Goal: Check status: Check status

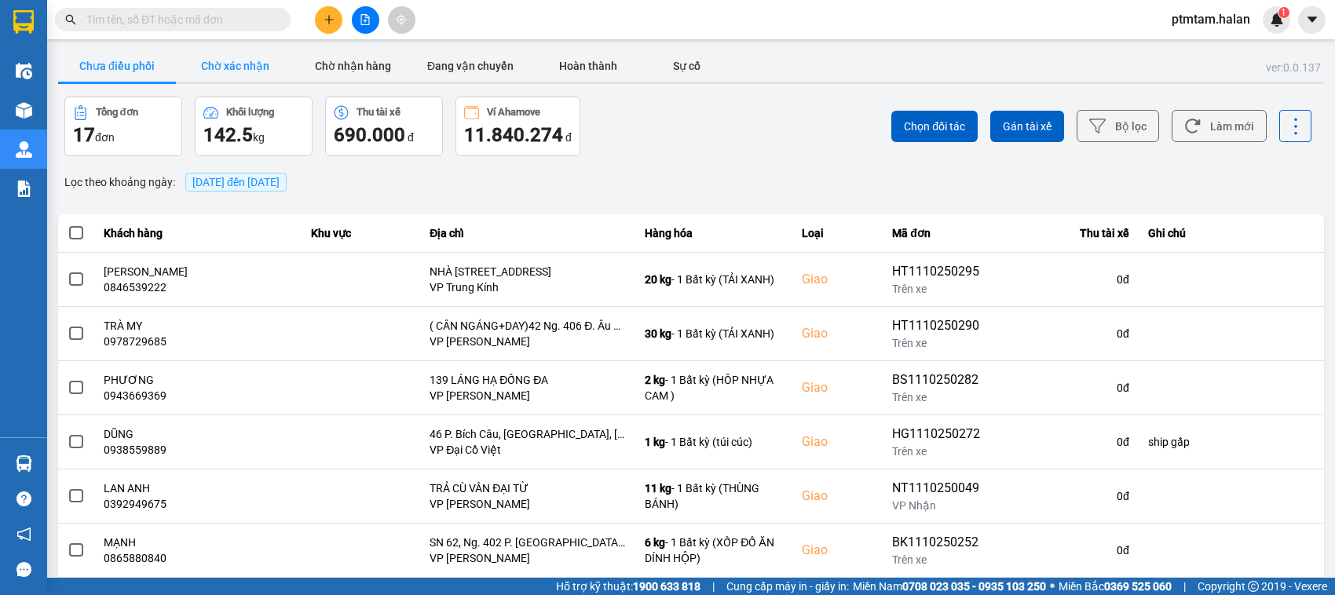
click at [258, 56] on button "Chờ xác nhận" at bounding box center [235, 65] width 118 height 31
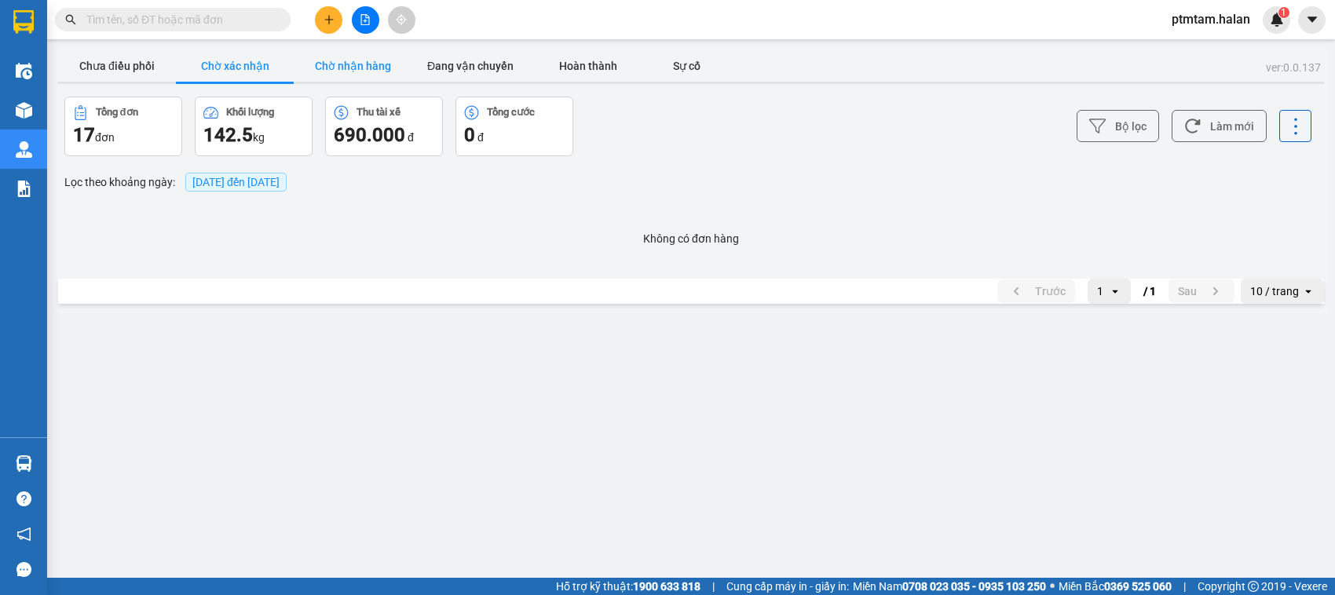
click at [367, 52] on button "Chờ nhận hàng" at bounding box center [353, 65] width 118 height 31
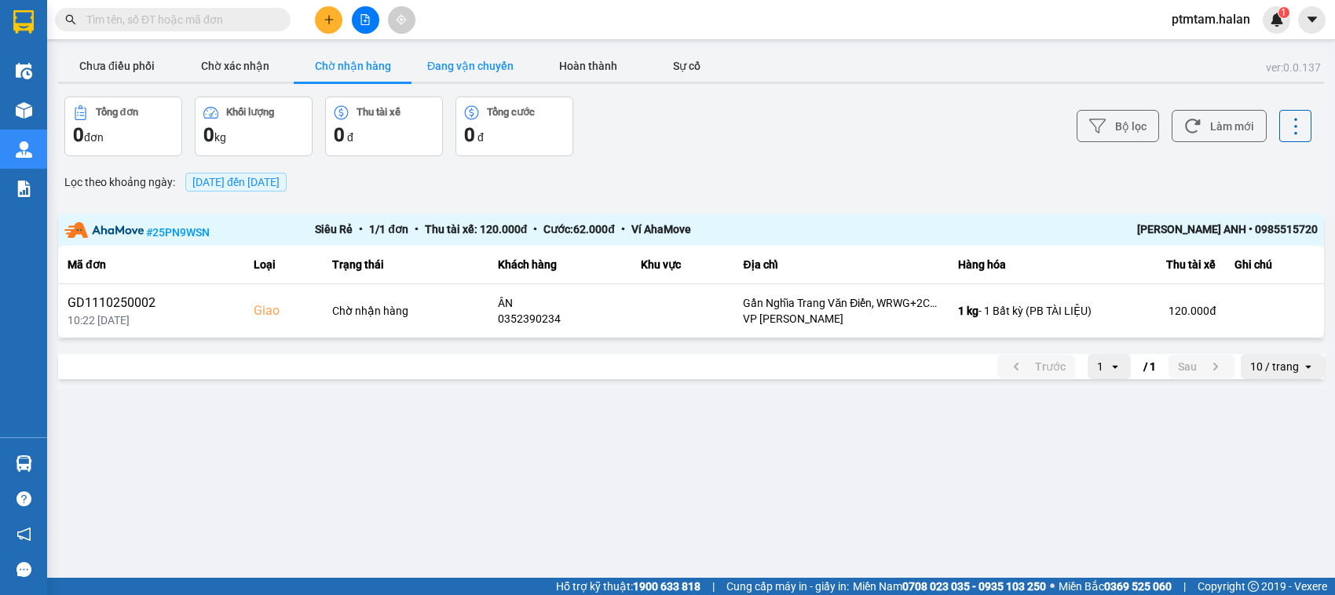
click at [453, 71] on button "Đang vận chuyển" at bounding box center [470, 65] width 118 height 31
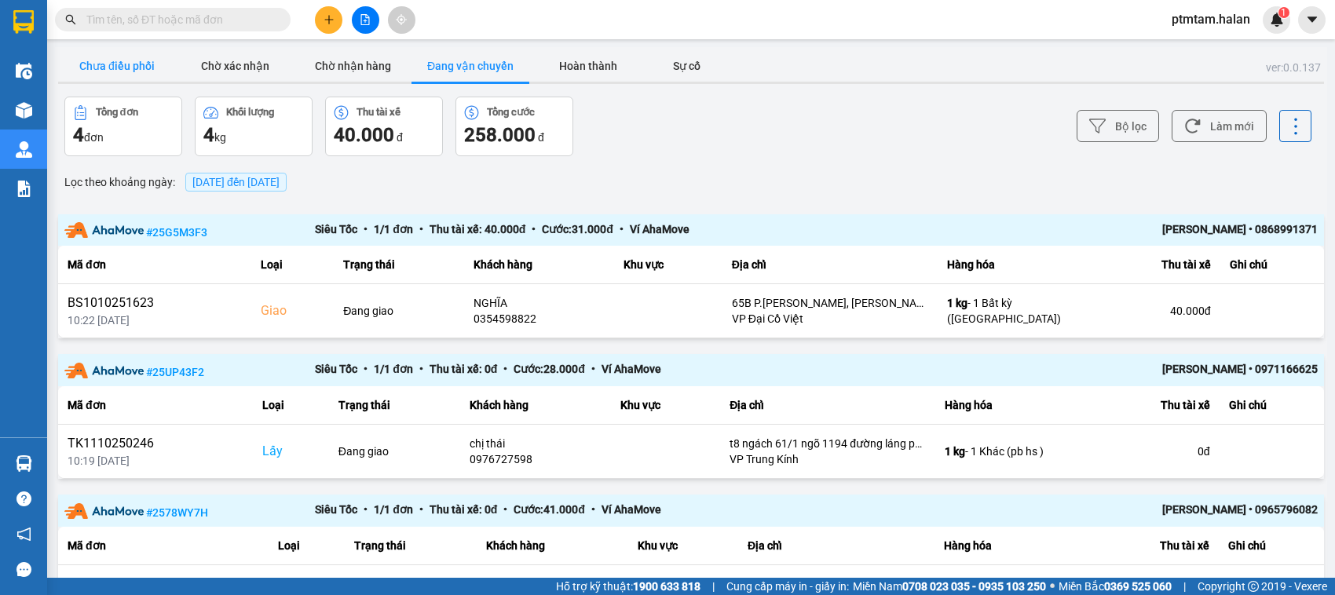
click at [145, 71] on button "Chưa điều phối" at bounding box center [117, 65] width 118 height 31
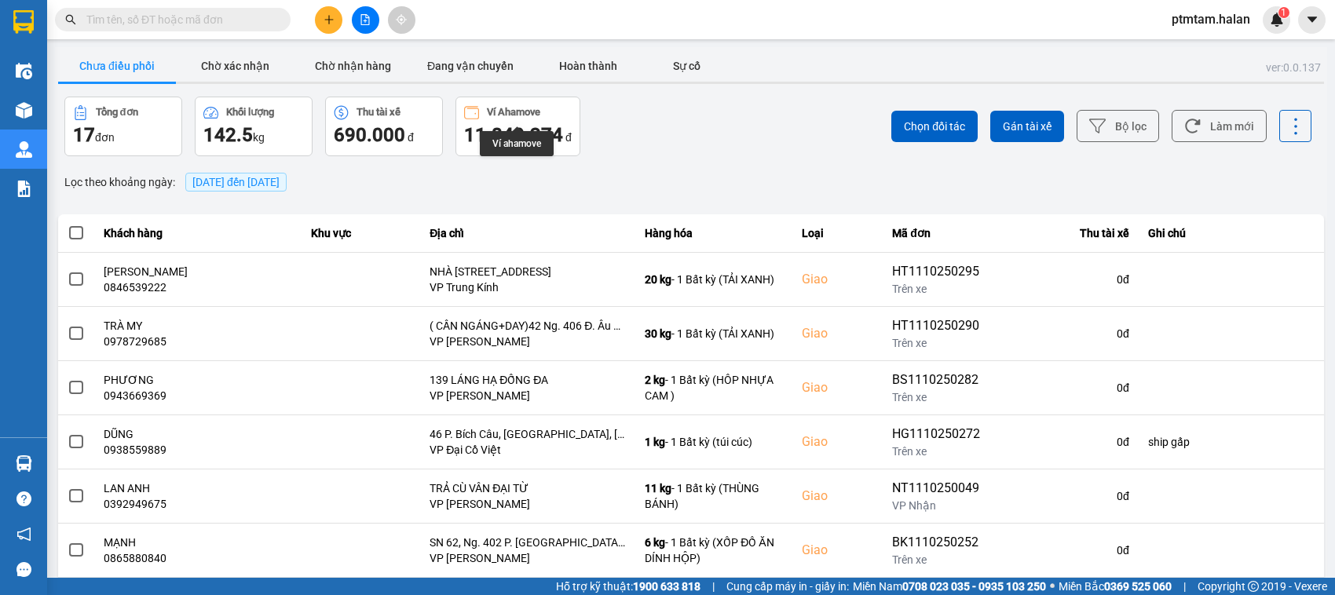
scroll to position [255, 0]
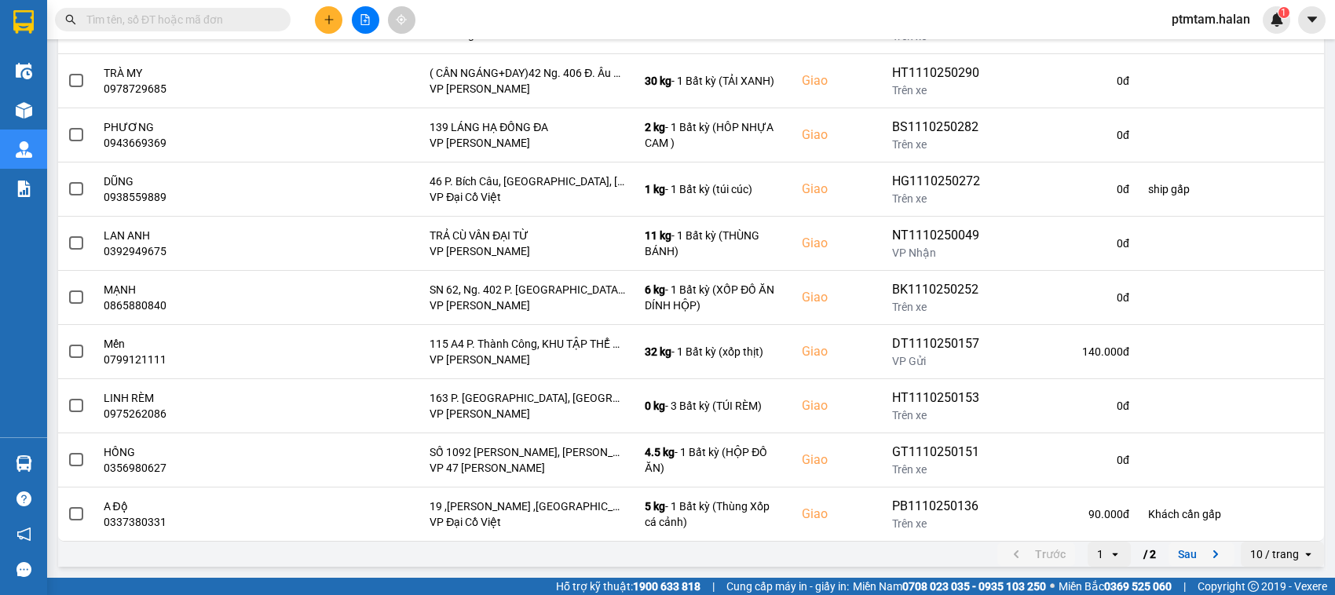
click at [1171, 558] on button "Sau" at bounding box center [1201, 555] width 66 height 24
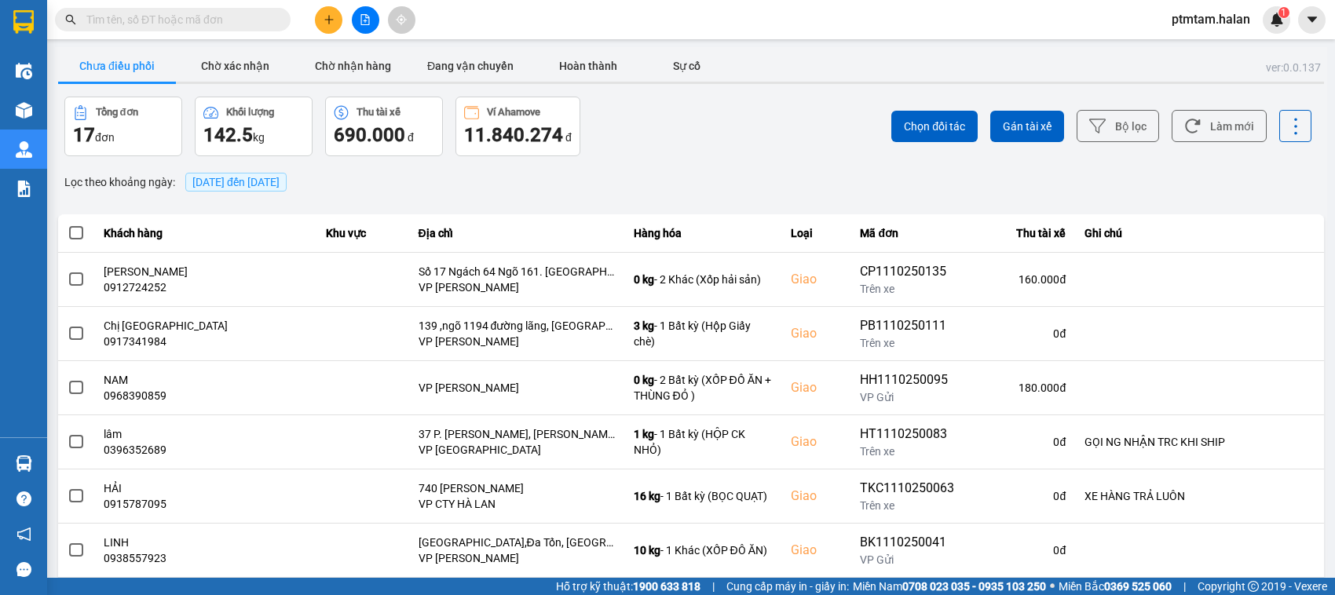
scroll to position [91, 0]
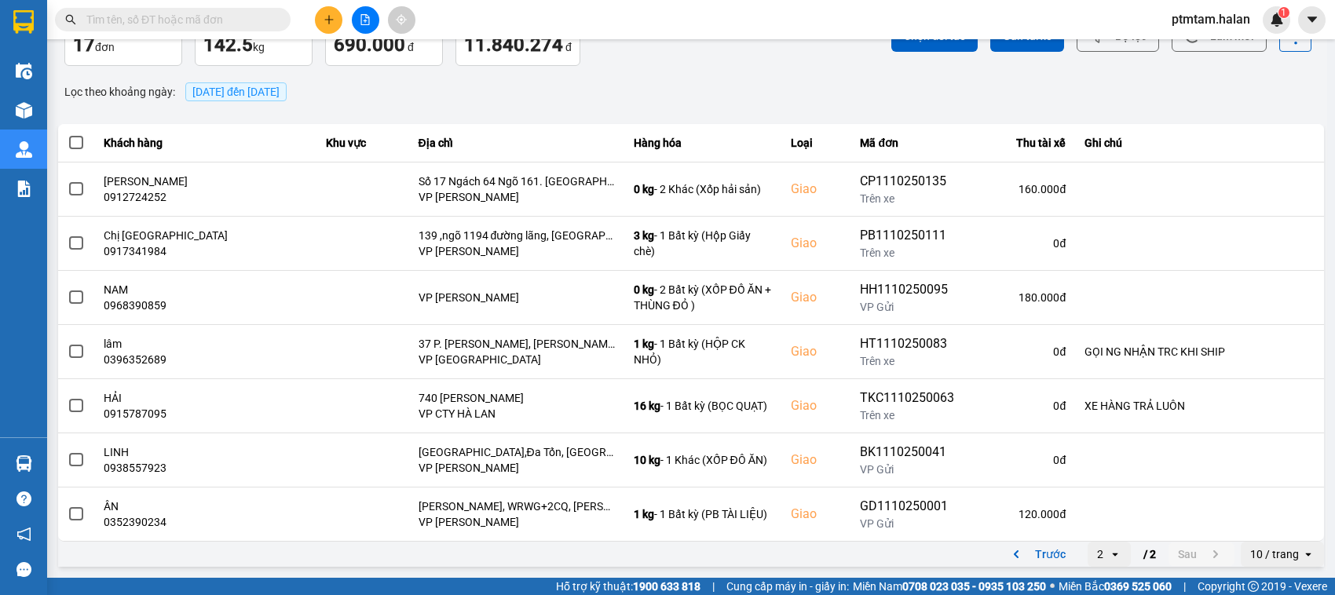
click at [946, 89] on div "Lọc theo khoảng ngày : [DATE] đến [DATE]" at bounding box center [691, 92] width 1266 height 27
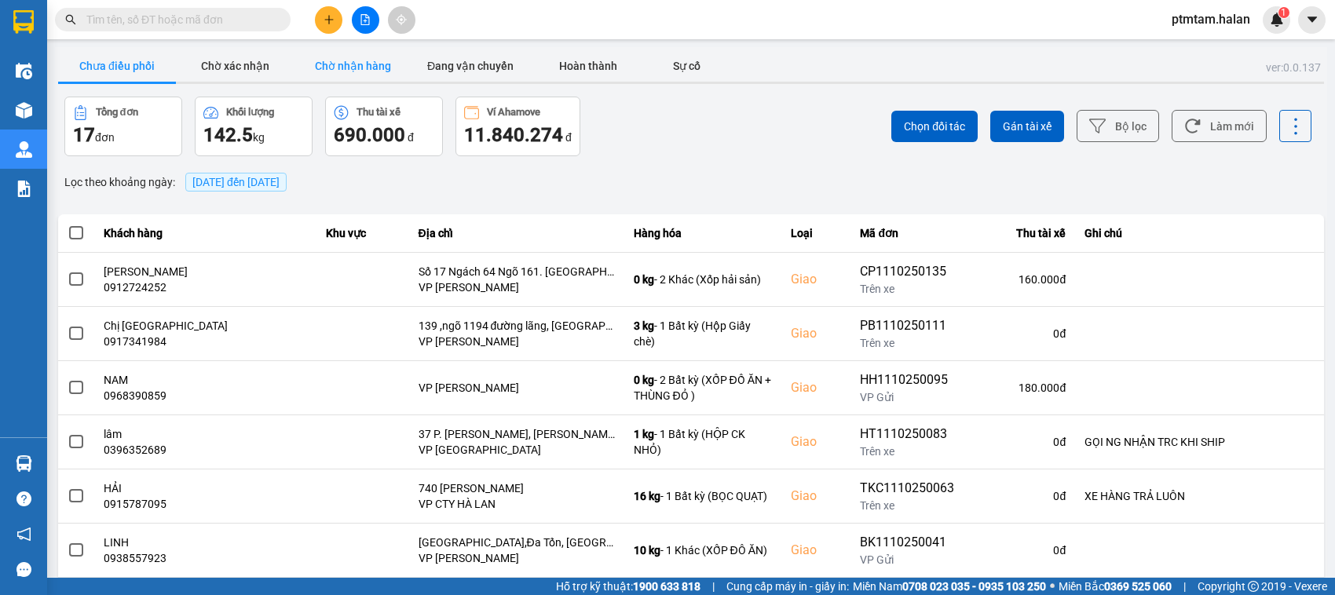
click at [351, 73] on button "Chờ nhận hàng" at bounding box center [353, 65] width 118 height 31
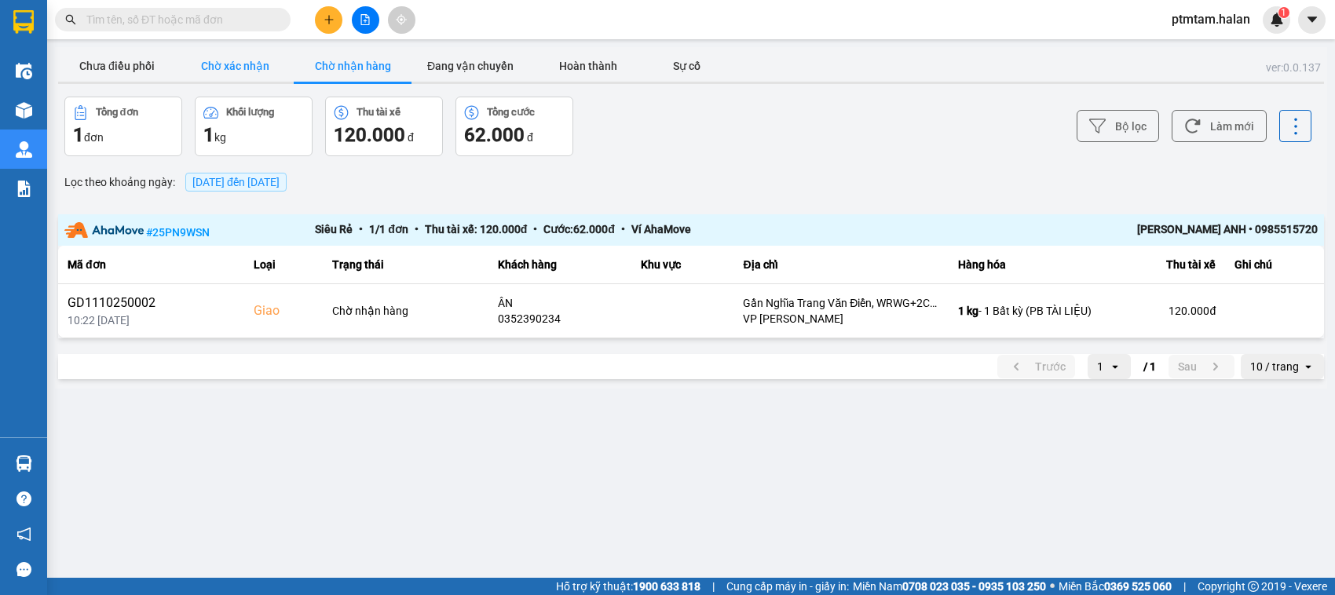
click at [246, 64] on button "Chờ xác nhận" at bounding box center [235, 65] width 118 height 31
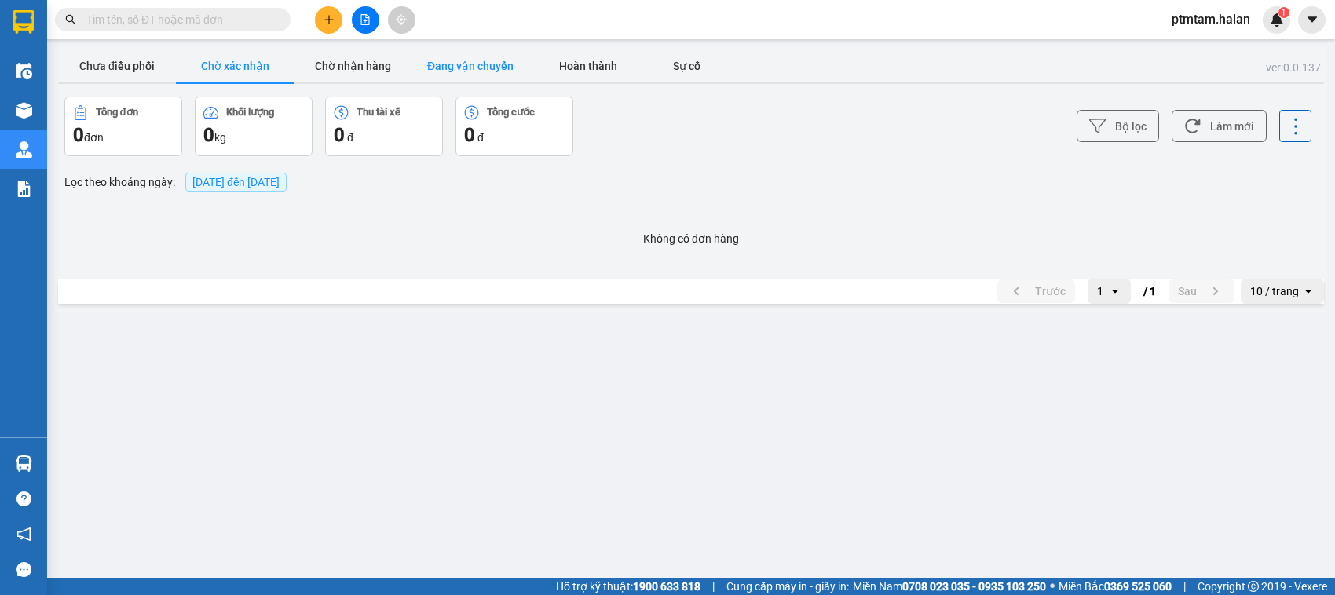
click at [455, 64] on button "Đang vận chuyển" at bounding box center [470, 65] width 118 height 31
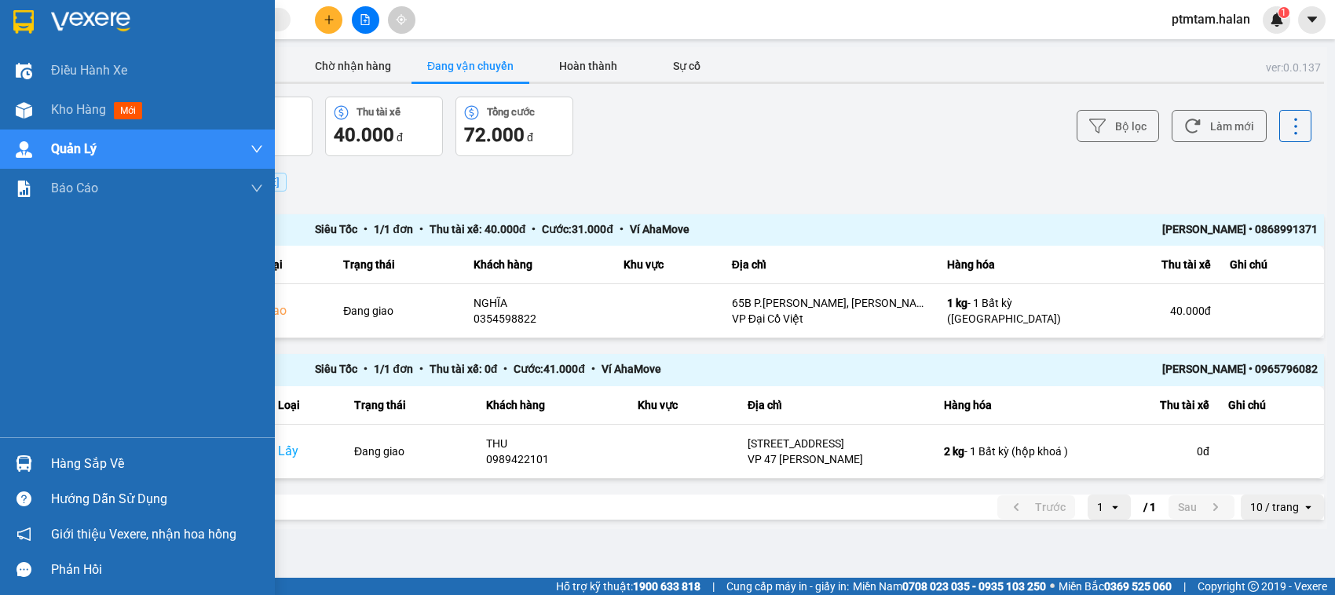
click at [0, 320] on div "Điều hành xe Kho hàng mới Quản [PERSON_NAME] lý chuyến Quản lý giao nhận mới Qu…" at bounding box center [137, 244] width 275 height 386
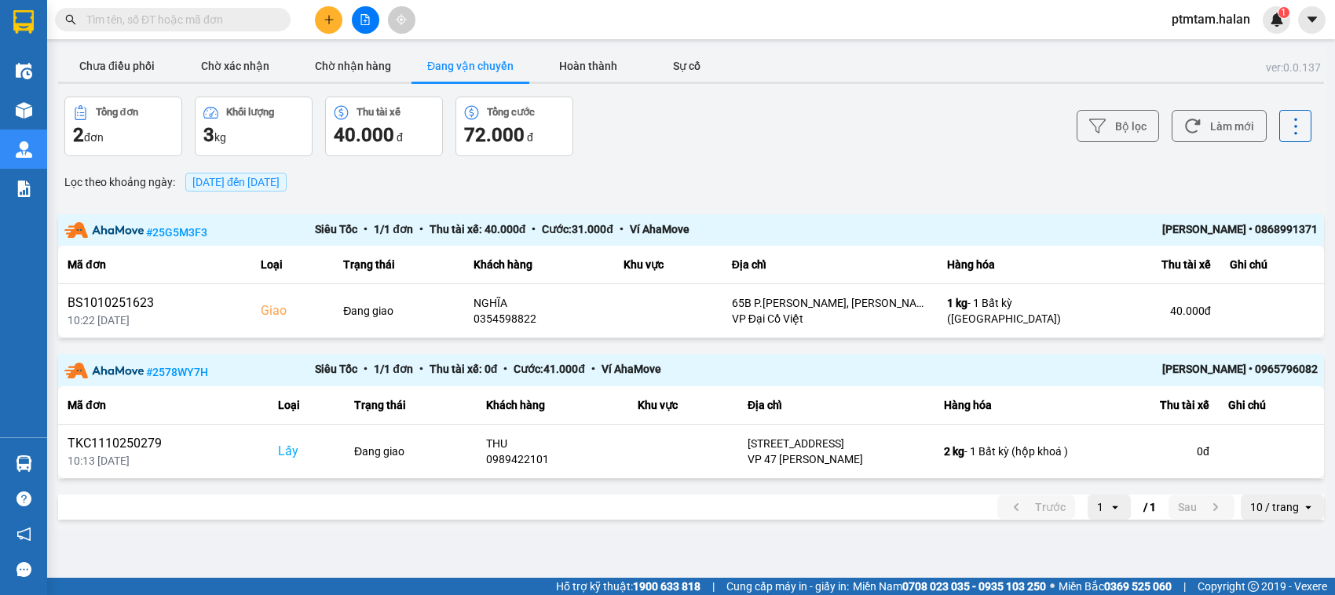
click at [660, 163] on div "ver: 0.0.137 Chưa điều phối Chờ xác nhận Chờ nhận hàng Đang vận chuyển Hoàn thà…" at bounding box center [691, 288] width 1272 height 482
click at [132, 65] on button "Chưa điều phối" at bounding box center [117, 65] width 118 height 31
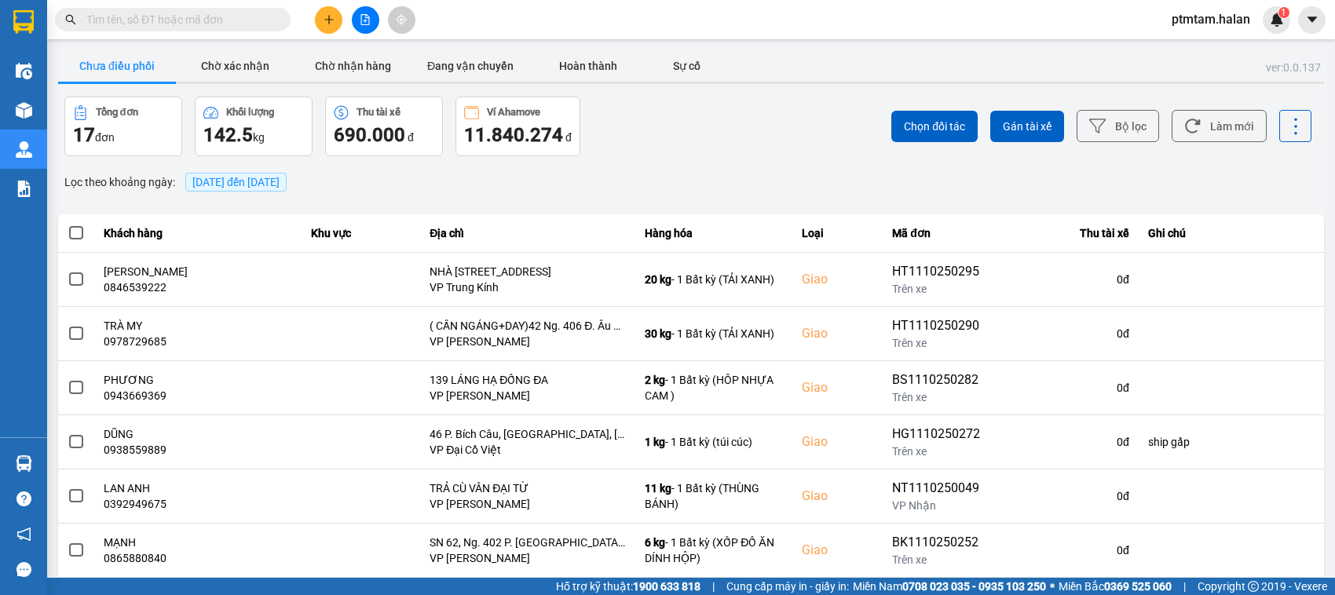
click at [367, 49] on div "ver: 0.0.137 Chưa điều phối Chờ xác nhận Chờ nhận hàng Đang vận chuyển Hoàn thà…" at bounding box center [691, 435] width 1272 height 776
click at [356, 68] on button "Chờ nhận hàng" at bounding box center [353, 65] width 118 height 31
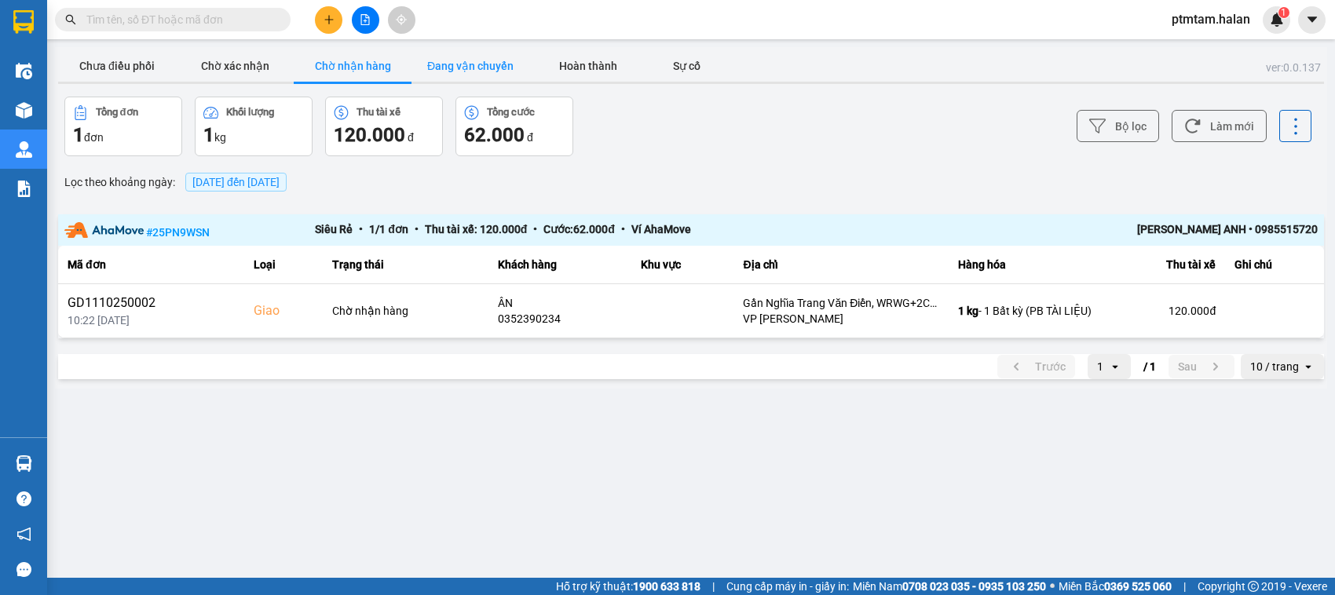
click at [495, 53] on button "Đang vận chuyển" at bounding box center [470, 65] width 118 height 31
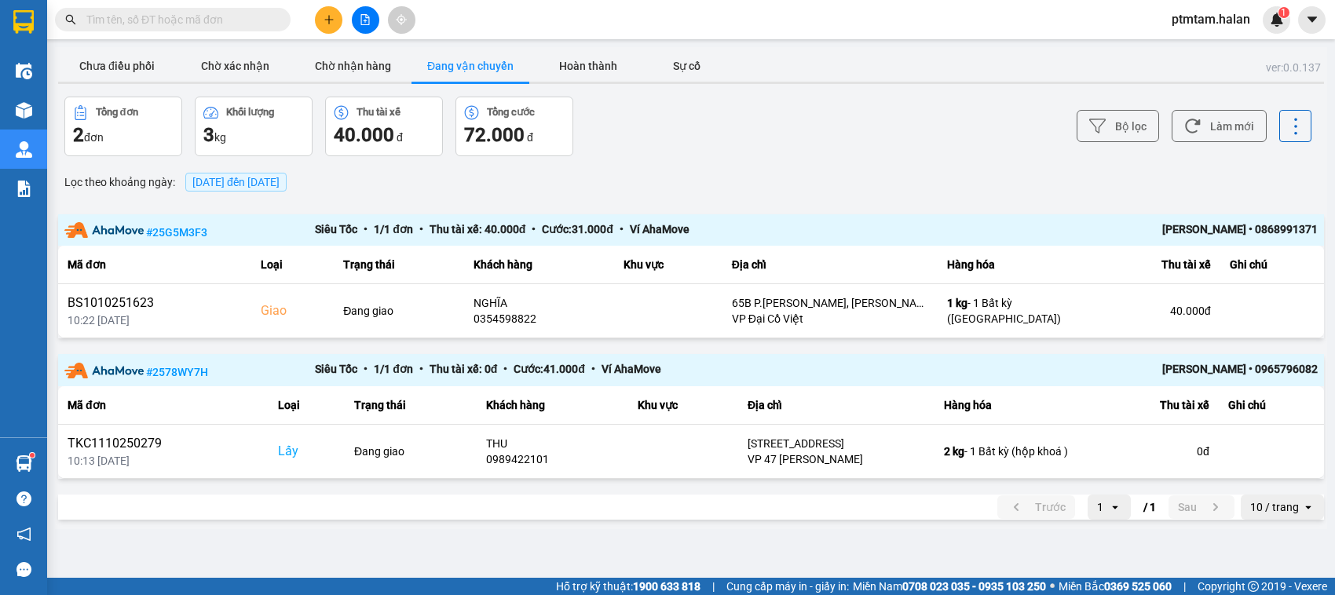
click at [165, 24] on input "text" at bounding box center [178, 19] width 185 height 17
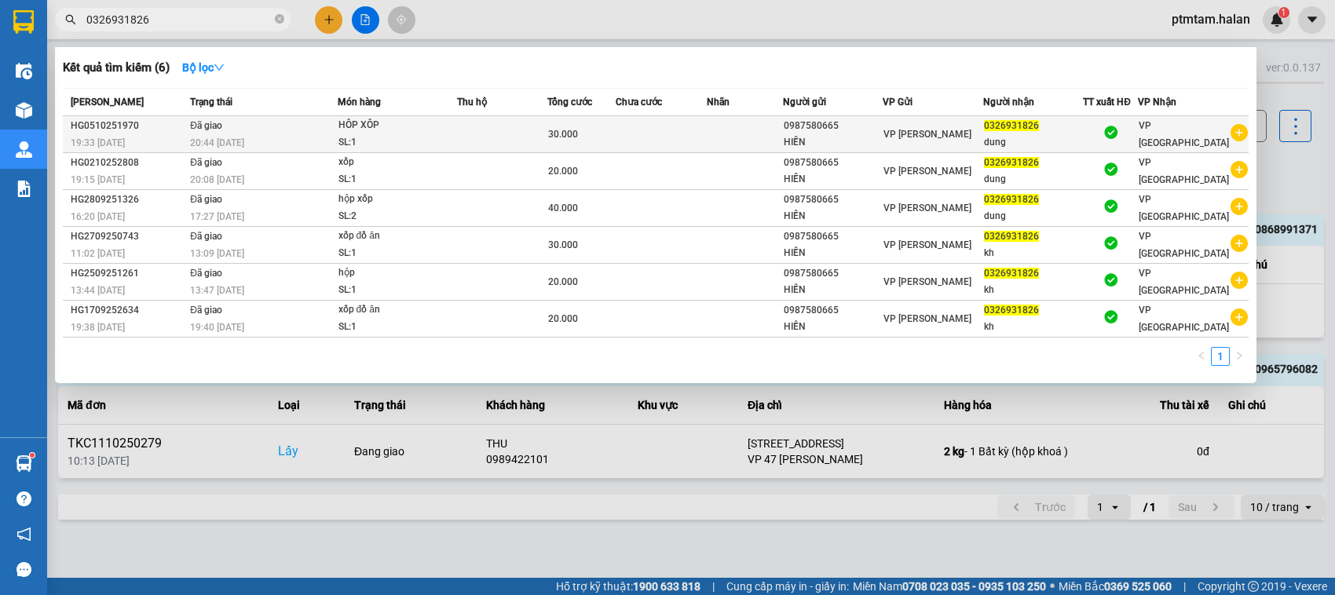
type input "0326931826"
click at [275, 130] on td "Đã giao 20:44 [DATE]" at bounding box center [261, 134] width 151 height 37
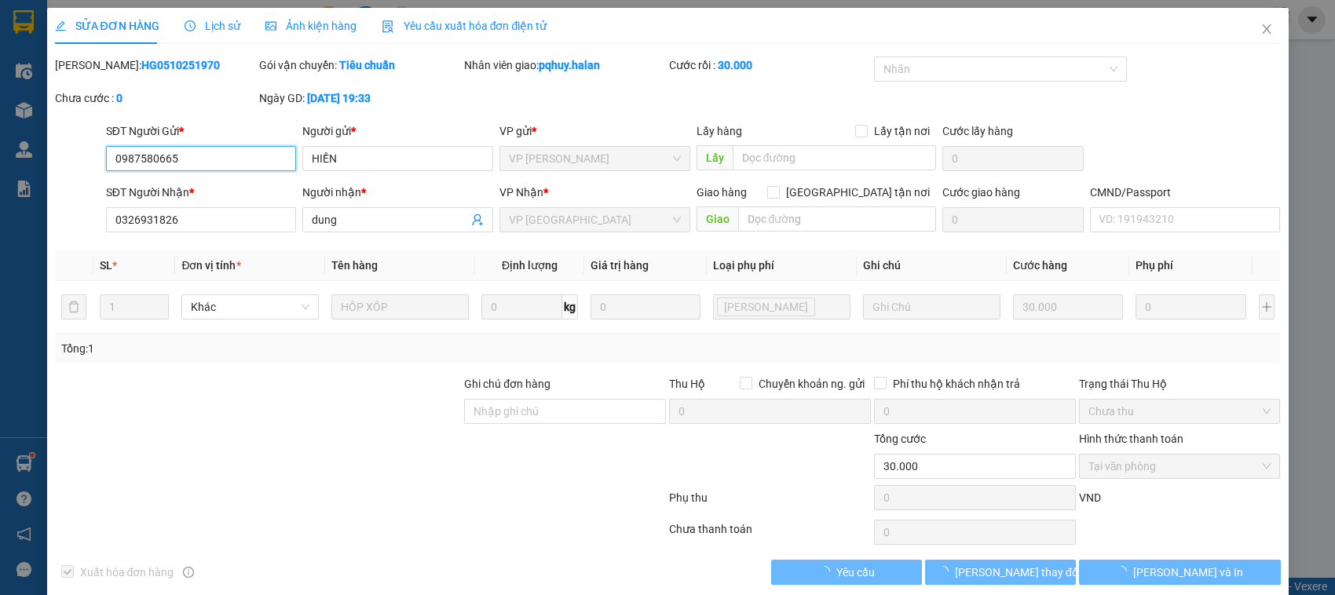
type input "0987580665"
type input "HIỀN"
type input "0326931826"
type input "dung"
type input "0"
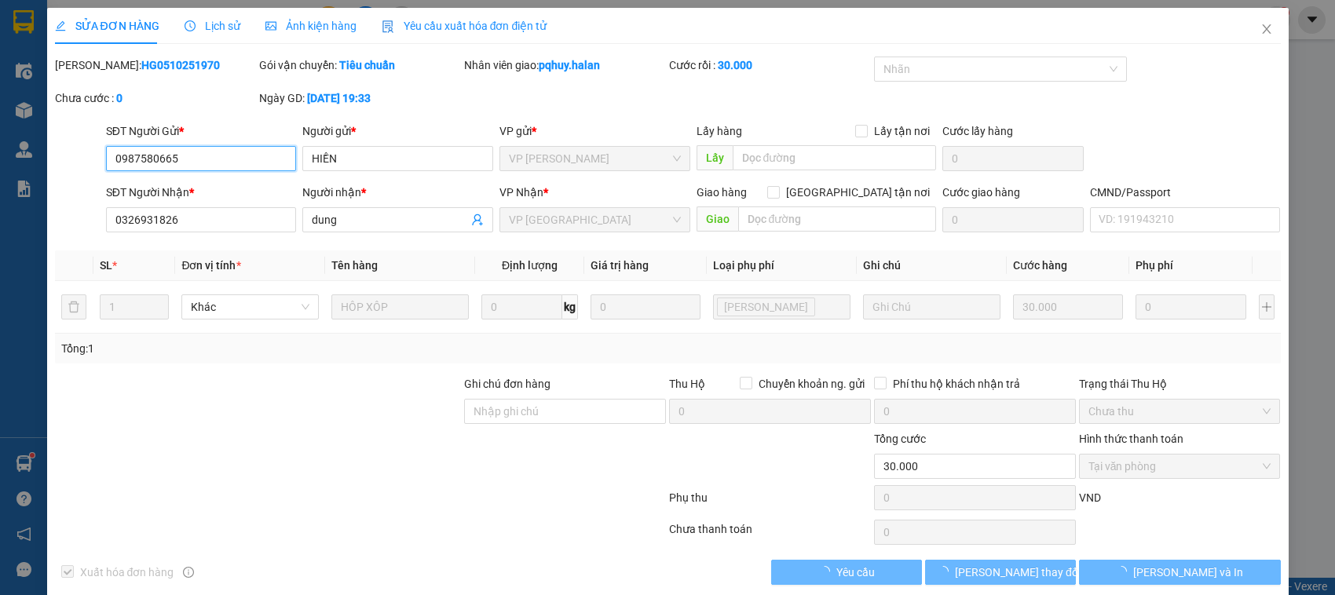
type input "30.000"
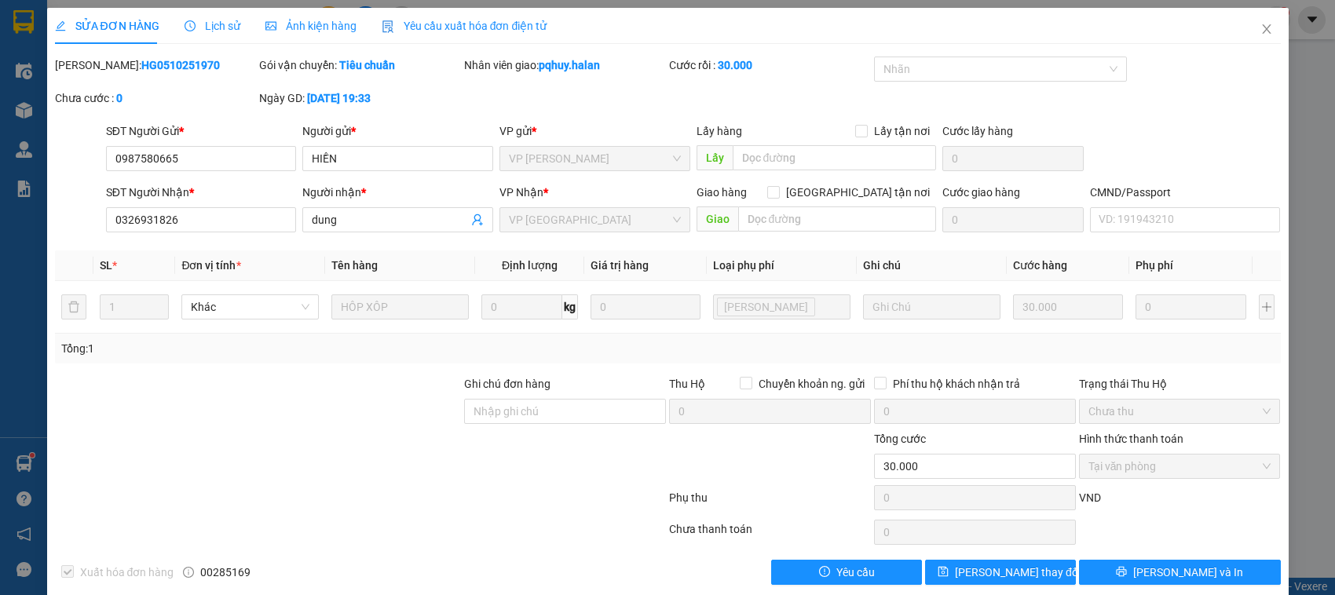
click at [141, 71] on b "HG0510251970" at bounding box center [180, 65] width 79 height 13
copy b "HG0510251970"
click at [1260, 29] on icon "close" at bounding box center [1266, 29] width 13 height 13
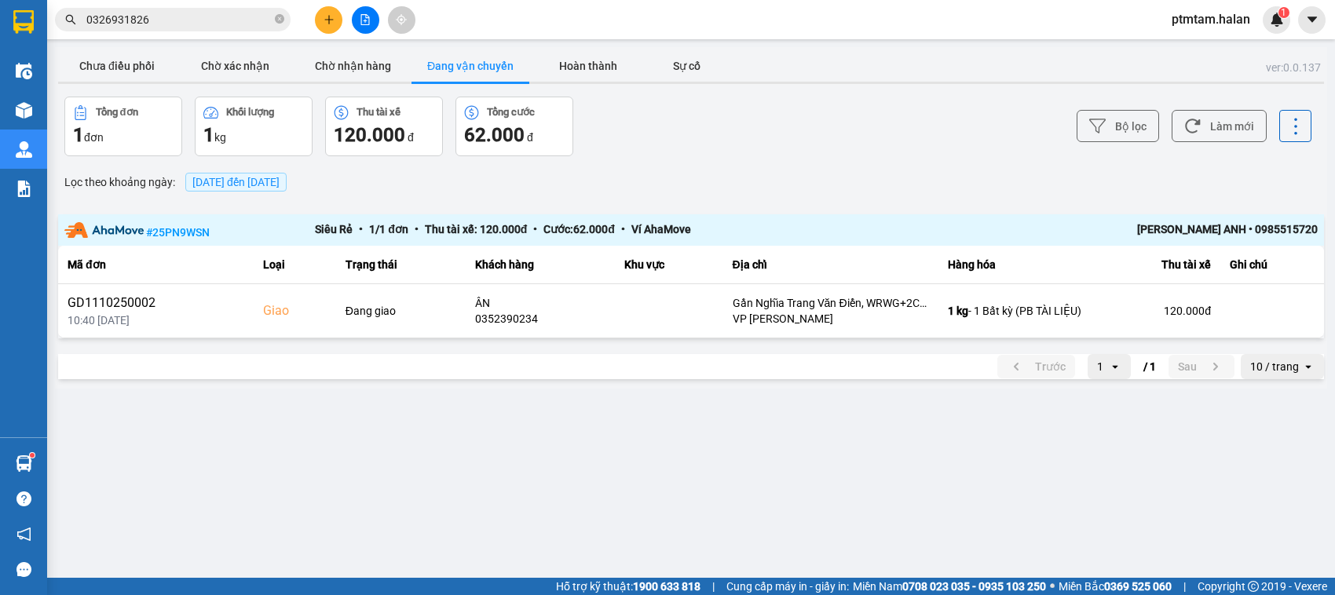
click at [190, 21] on input "0326931826" at bounding box center [178, 19] width 185 height 17
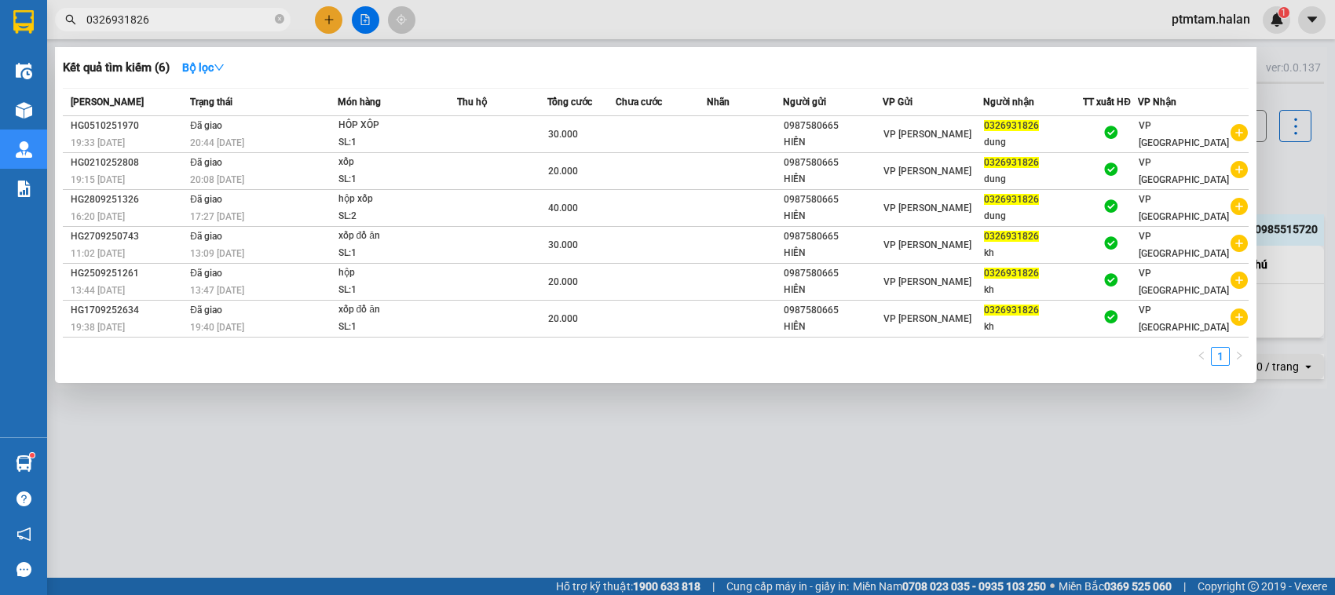
click at [190, 21] on input "0326931826" at bounding box center [178, 19] width 185 height 17
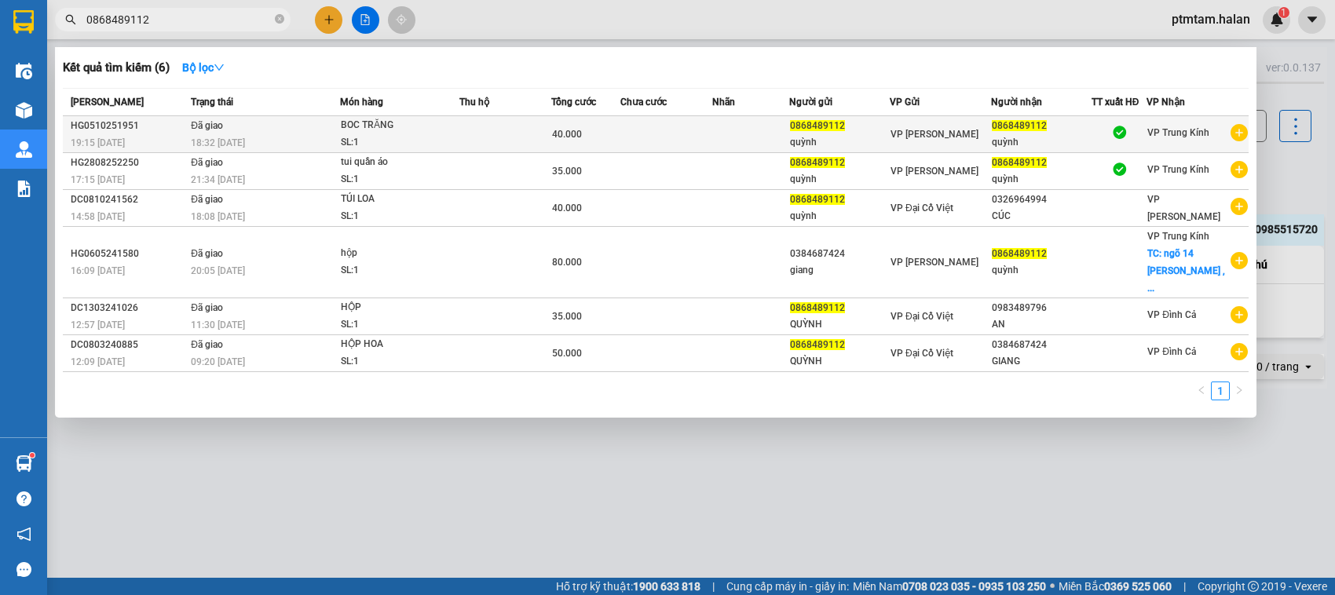
type input "0868489112"
click at [255, 131] on td "Đã giao 18:32 [DATE]" at bounding box center [263, 134] width 153 height 37
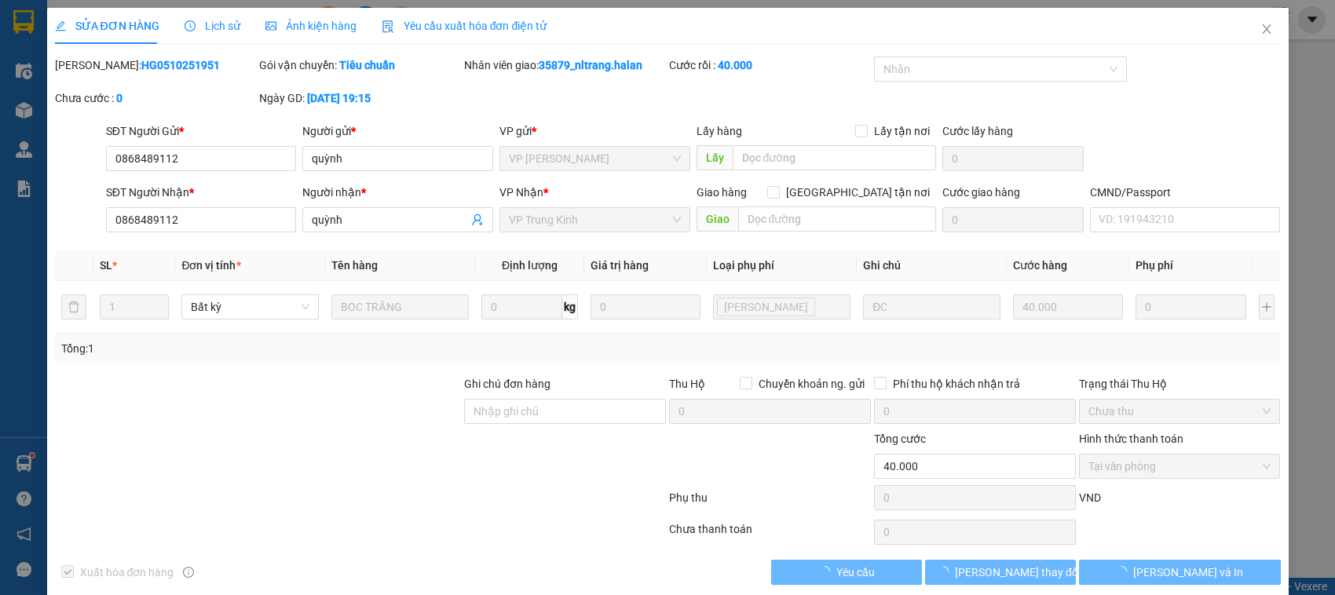
type input "0868489112"
type input "quỳnh"
type input "0868489112"
type input "quỳnh"
type input "0"
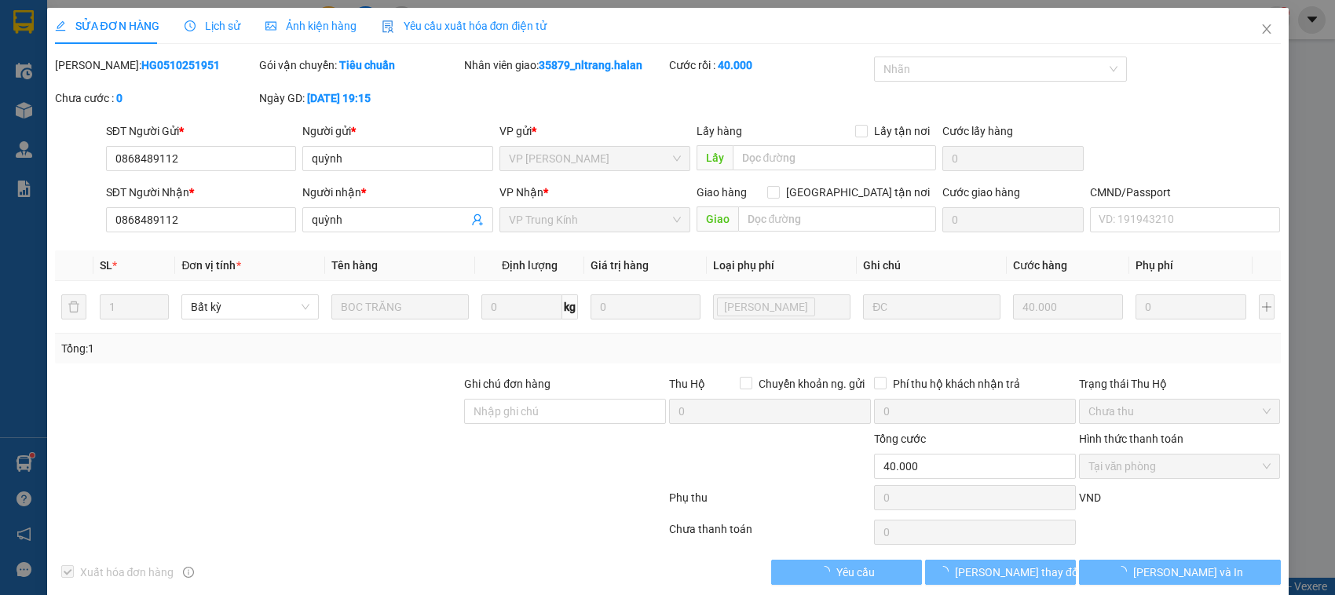
type input "40.000"
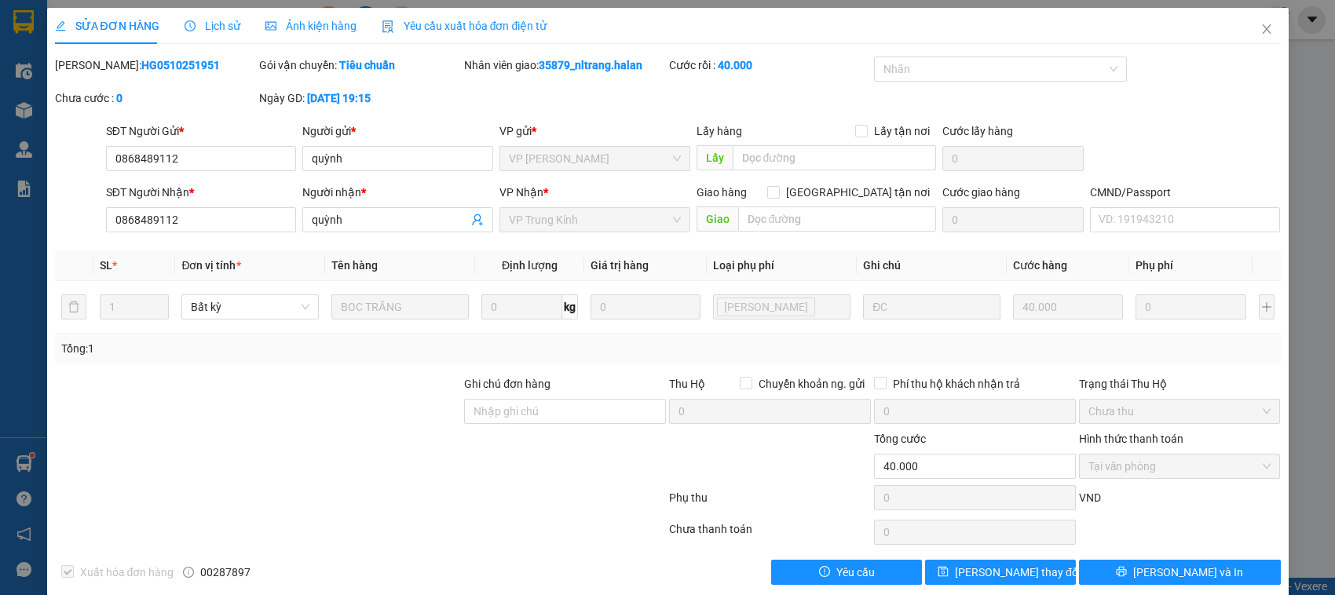
click at [141, 59] on b "HG0510251951" at bounding box center [180, 65] width 79 height 13
copy b "HG0510251951"
click at [1260, 25] on icon "close" at bounding box center [1266, 29] width 13 height 13
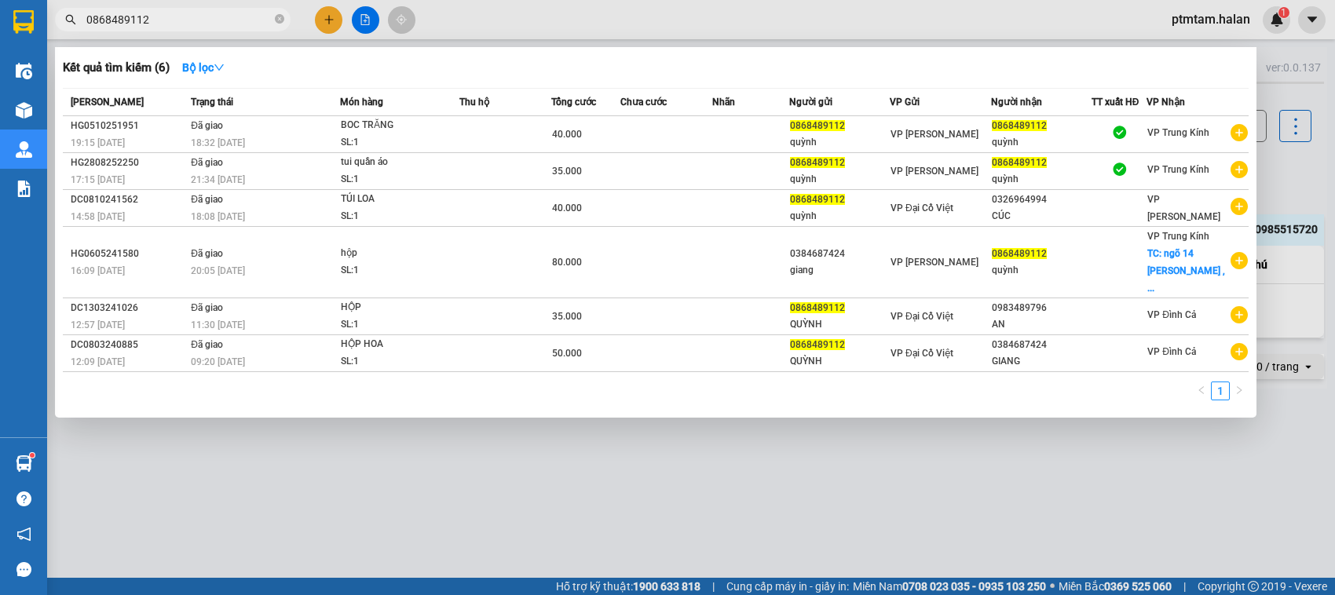
click at [174, 18] on input "0868489112" at bounding box center [178, 19] width 185 height 17
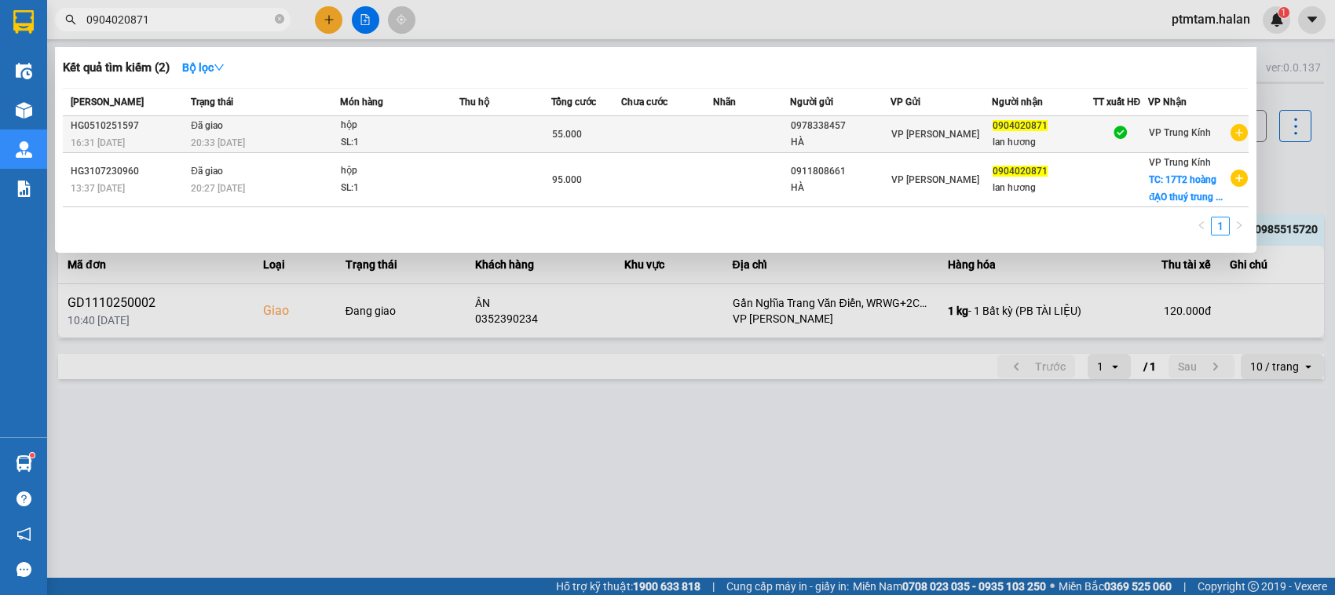
type input "0904020871"
click at [276, 122] on td "Đã giao 20:33 [DATE]" at bounding box center [263, 134] width 153 height 37
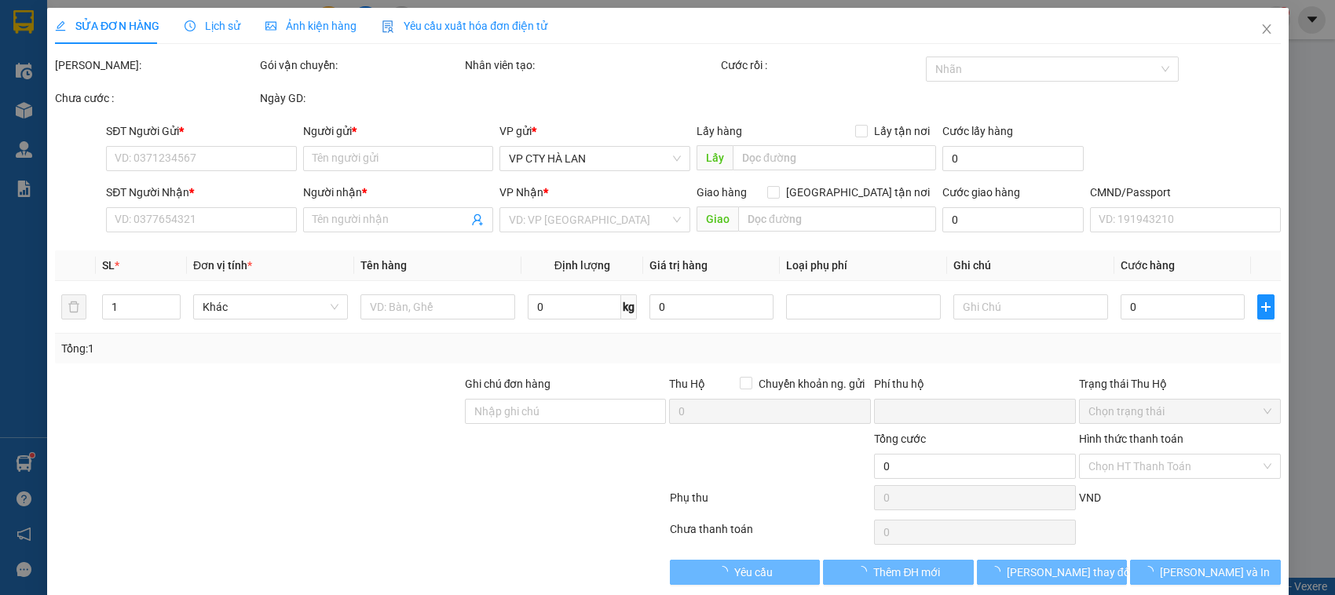
type input "0978338457"
type input "HÀ"
type input "0904020871"
type input "lan hương"
type input "0"
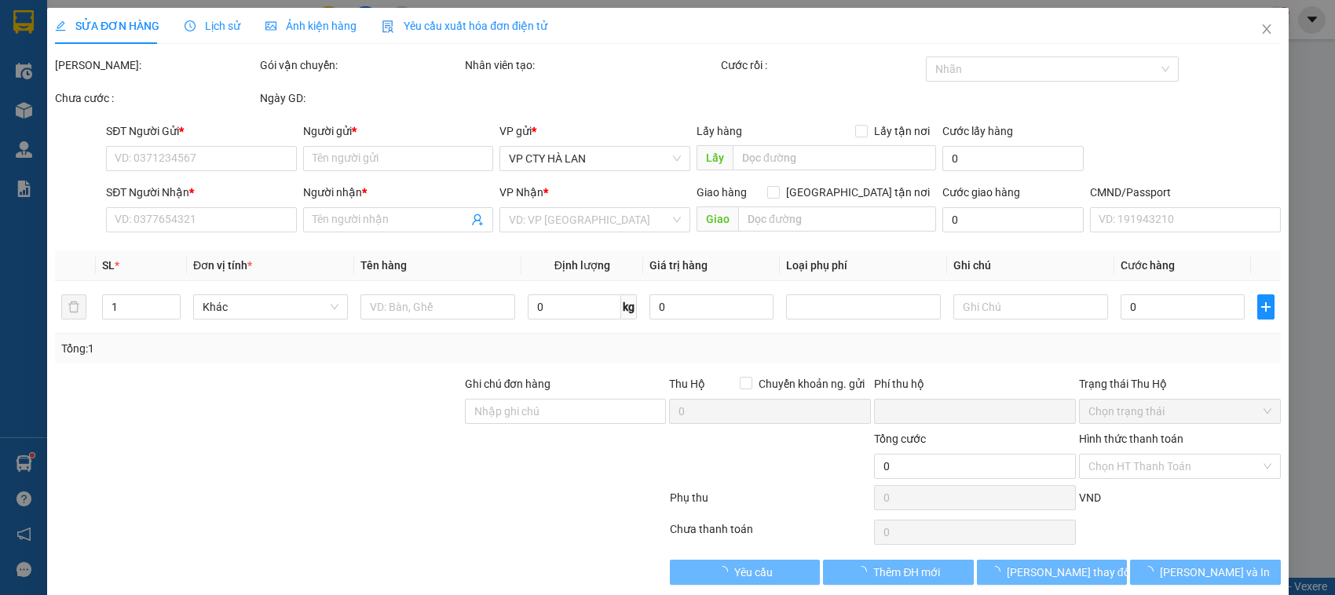
type input "55.000"
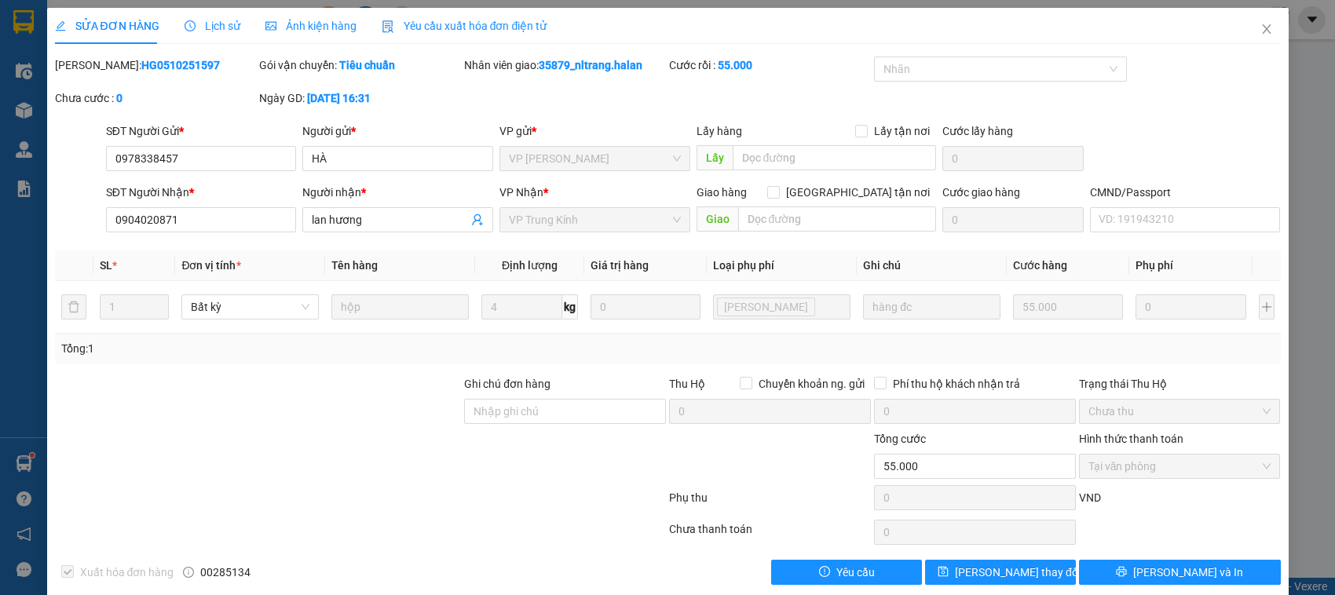
click at [151, 68] on b "HG0510251597" at bounding box center [180, 65] width 79 height 13
copy b "HG0510251597"
